Goal: Task Accomplishment & Management: Manage account settings

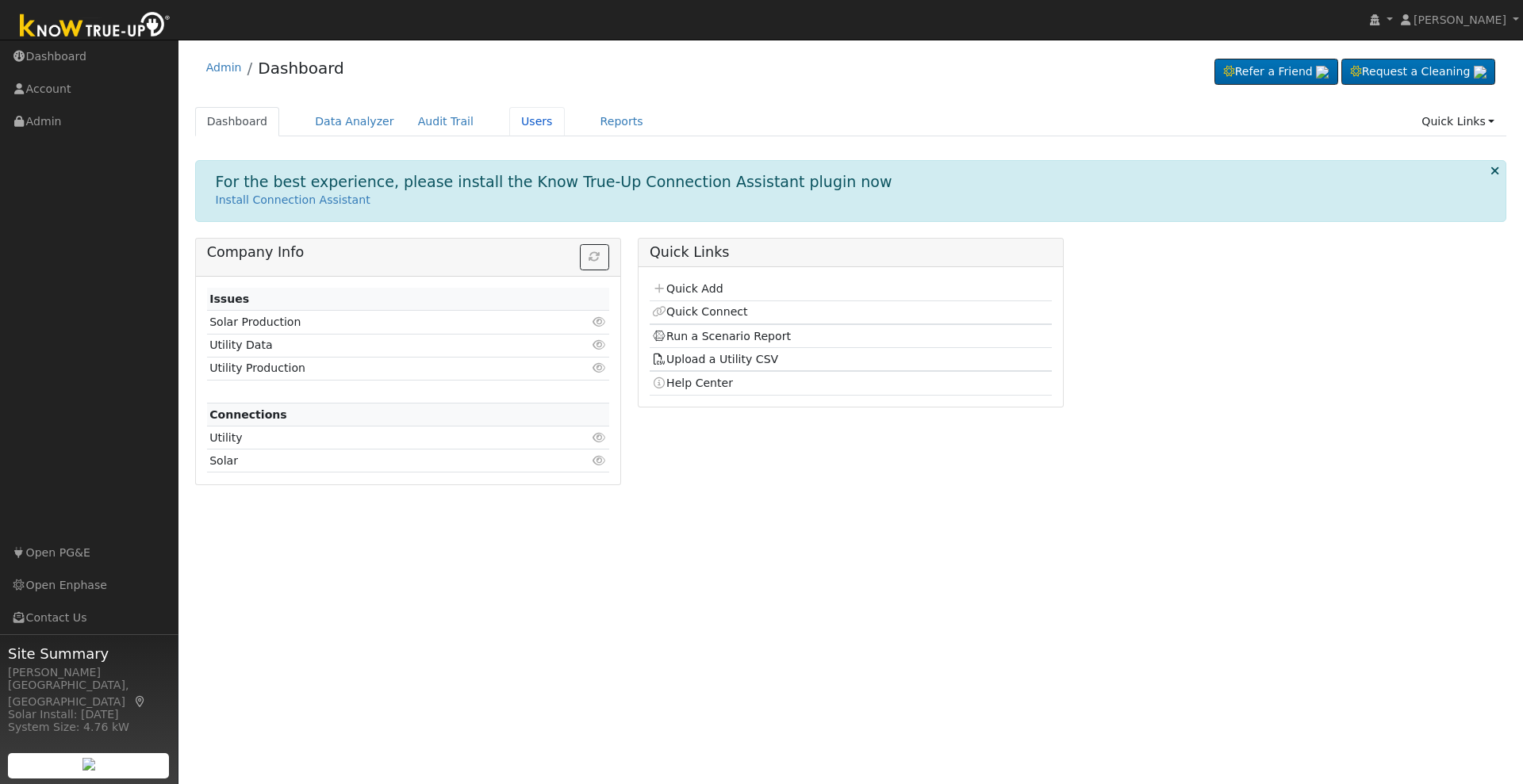
click at [515, 125] on link "Users" at bounding box center [537, 121] width 55 height 30
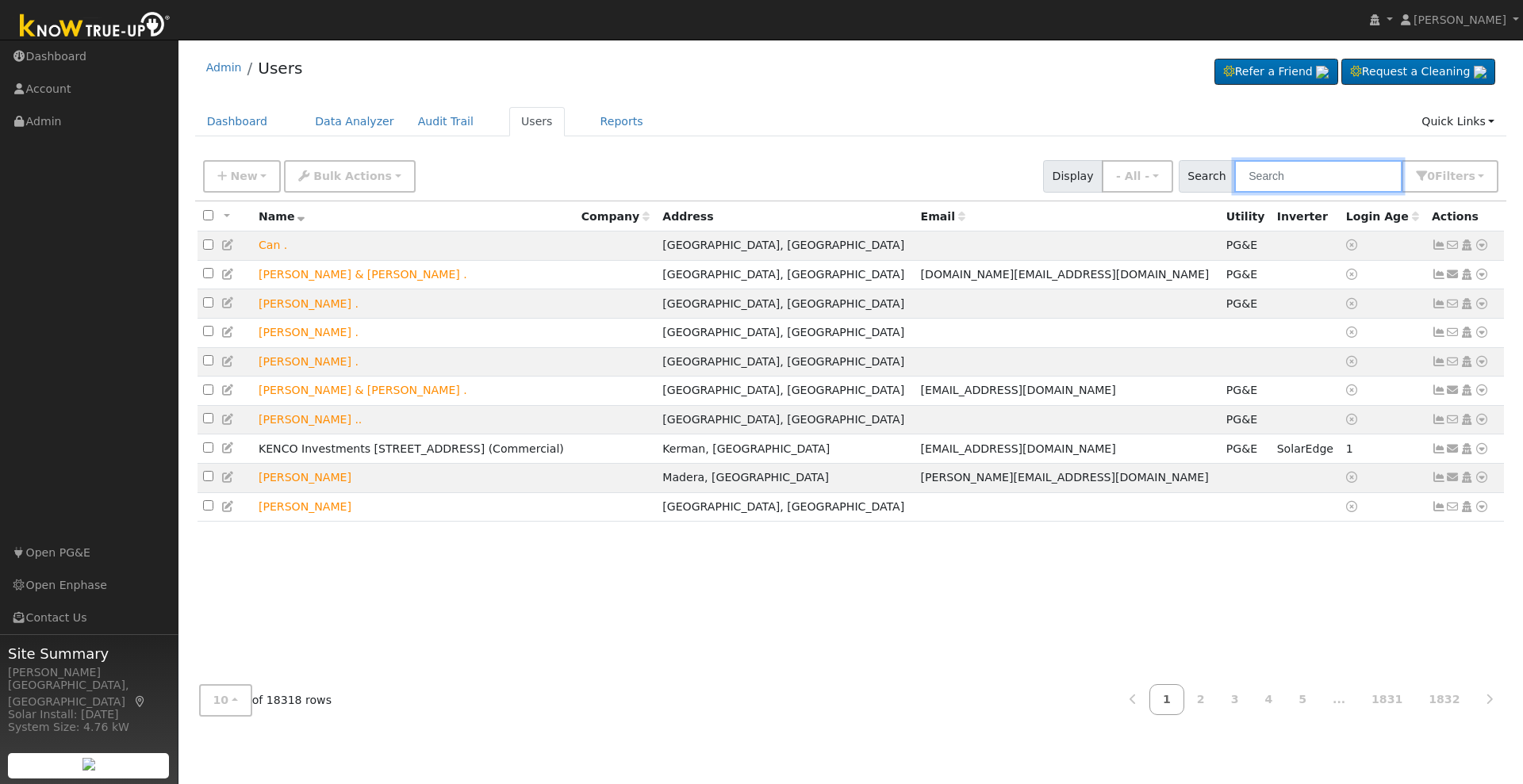
click at [1305, 175] on input "text" at bounding box center [1318, 176] width 168 height 32
paste input "[PERSON_NAME]"
type input "[PERSON_NAME]"
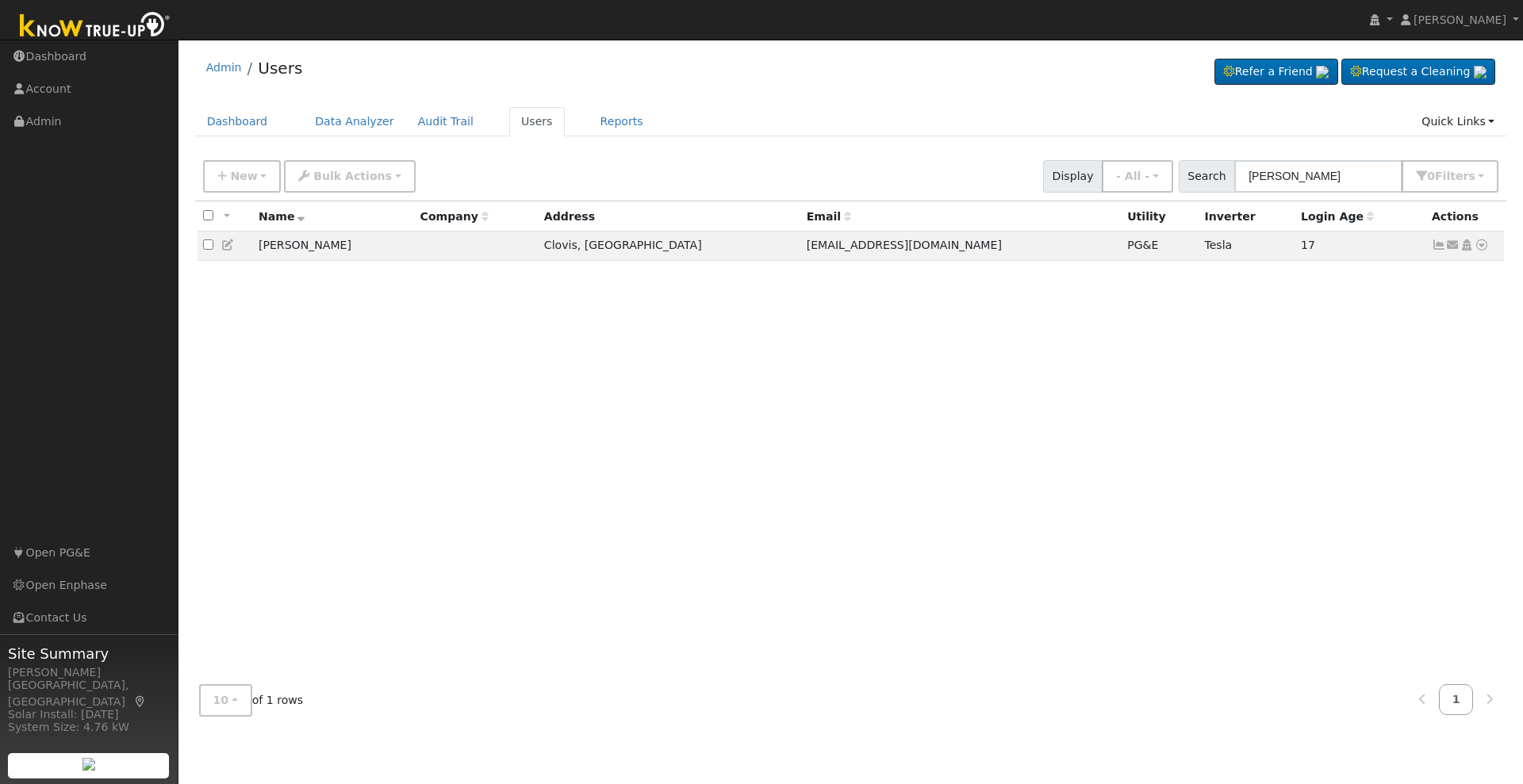
click at [1467, 251] on icon at bounding box center [1467, 245] width 14 height 11
